Goal: Transaction & Acquisition: Purchase product/service

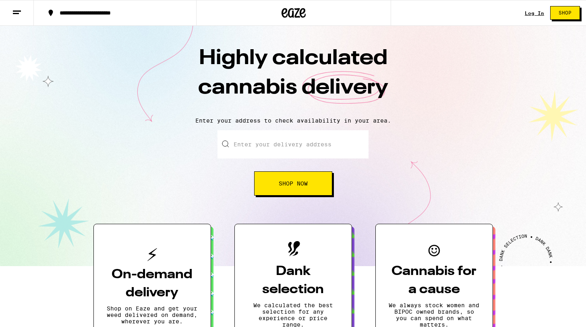
click at [541, 14] on link "Log In" at bounding box center [534, 12] width 19 height 5
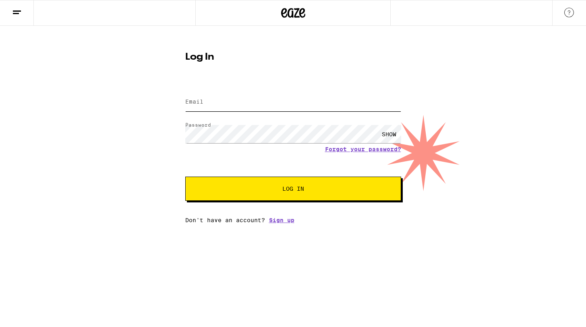
click at [297, 106] on input "Email" at bounding box center [293, 102] width 216 height 18
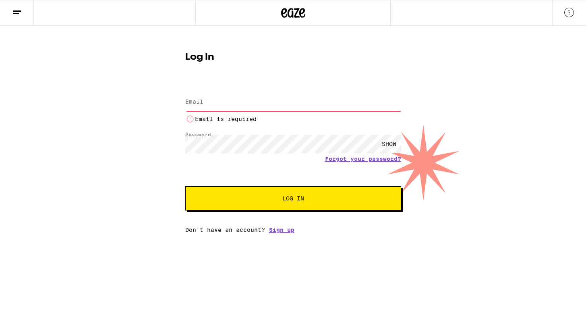
click at [131, 121] on div "Log In Email Email Email is required Password Password SHOW Forgot your passwor…" at bounding box center [293, 129] width 586 height 207
